Goal: Find specific page/section: Find specific page/section

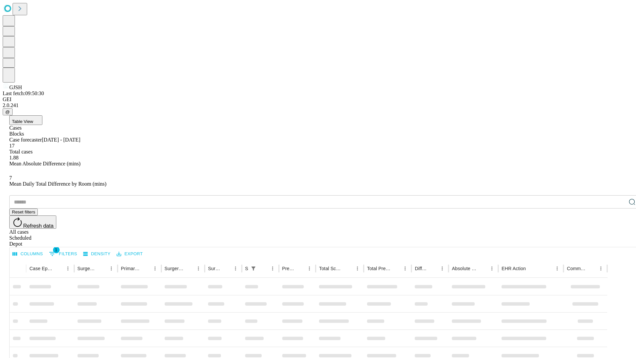
click at [619, 241] on div "Depot" at bounding box center [324, 244] width 631 height 6
